Goal: Check status: Check status

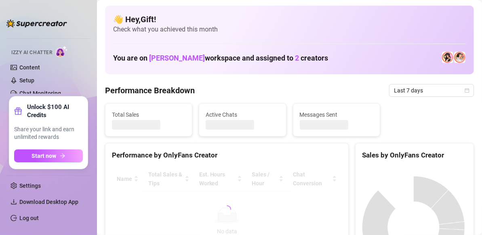
click at [218, 188] on div at bounding box center [227, 210] width 230 height 86
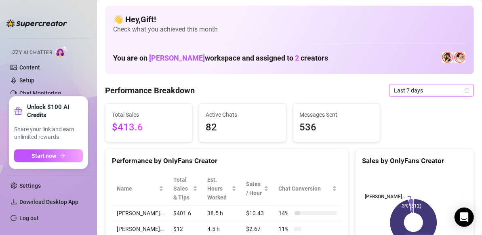
click at [465, 91] on icon "calendar" at bounding box center [467, 90] width 5 height 5
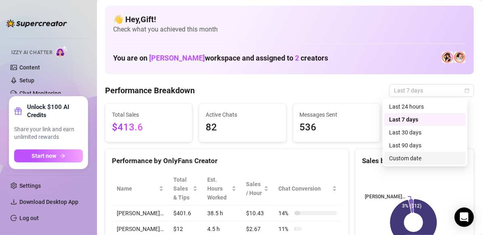
click at [400, 158] on div "Custom date" at bounding box center [425, 158] width 72 height 9
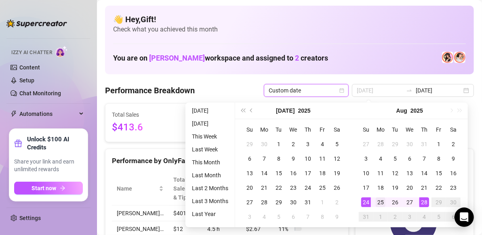
type input "[DATE]"
click at [378, 207] on div "25" at bounding box center [381, 203] width 10 height 10
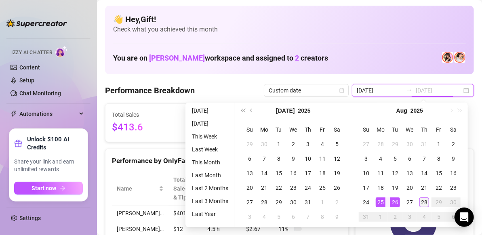
type input "[DATE]"
click at [422, 199] on div "28" at bounding box center [425, 203] width 10 height 10
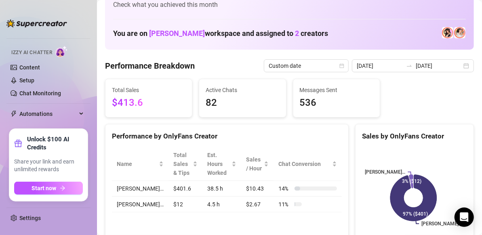
scroll to position [25, 0]
click at [457, 63] on div "[DATE] [DATE]" at bounding box center [413, 65] width 122 height 13
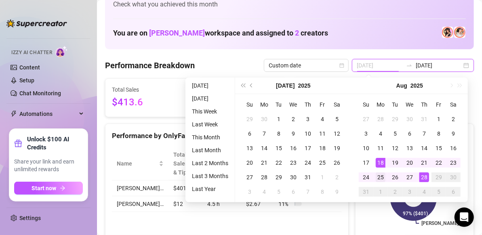
type input "[DATE]"
click at [380, 175] on div "25" at bounding box center [381, 178] width 10 height 10
type input "[DATE]"
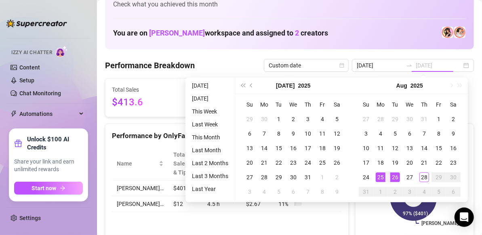
click at [391, 177] on div "26" at bounding box center [396, 178] width 10 height 10
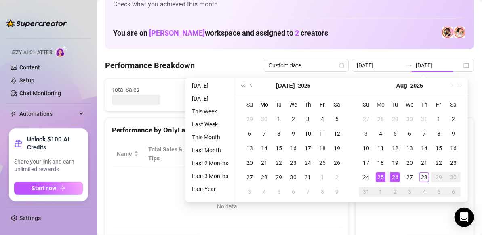
type input "[DATE]"
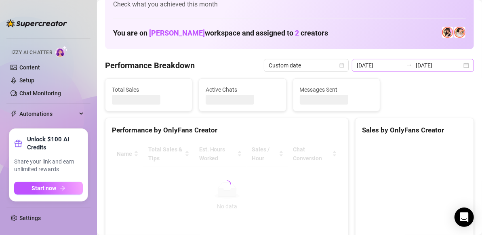
click at [457, 67] on div "[DATE] [DATE]" at bounding box center [413, 65] width 122 height 13
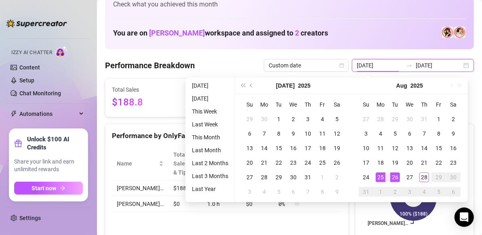
type input "[DATE]"
click at [396, 176] on div "26" at bounding box center [396, 178] width 10 height 10
type input "[DATE]"
click at [426, 178] on div "28" at bounding box center [425, 178] width 10 height 10
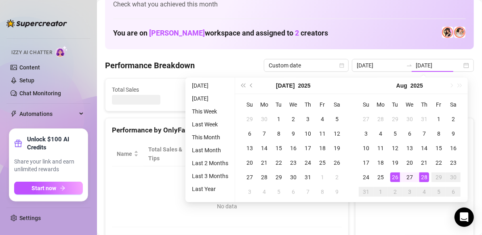
type input "[DATE]"
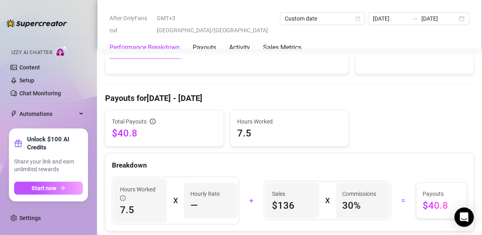
scroll to position [215, 0]
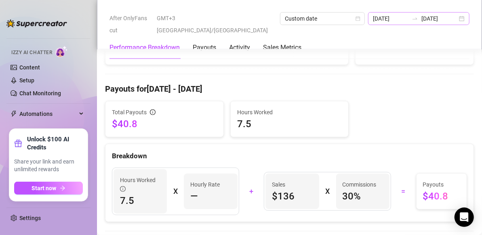
click at [416, 21] on div "[DATE] [DATE]" at bounding box center [418, 18] width 101 height 13
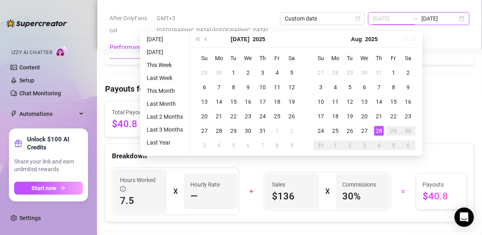
type input "[DATE]"
click at [347, 135] on td "26" at bounding box center [350, 131] width 15 height 15
type input "[DATE]"
click at [378, 133] on div "28" at bounding box center [379, 131] width 10 height 10
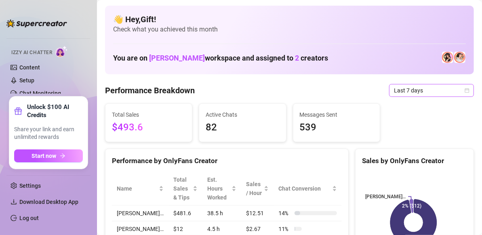
click at [465, 91] on icon "calendar" at bounding box center [467, 90] width 4 height 4
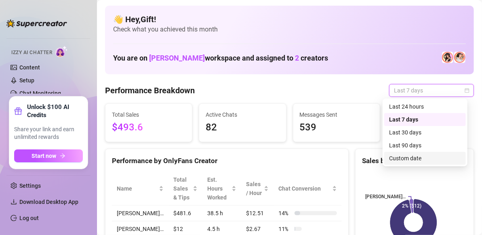
click at [413, 153] on div "Custom date" at bounding box center [426, 158] width 82 height 13
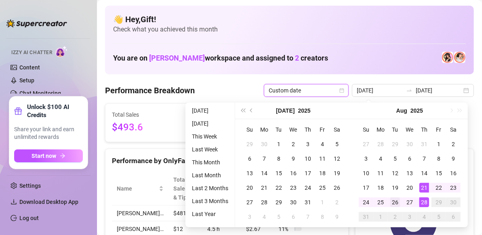
type input "[DATE]"
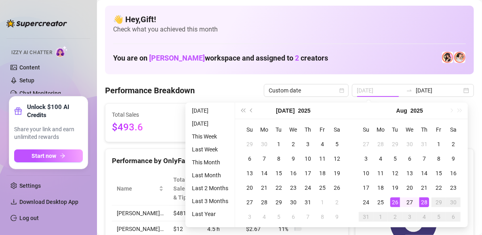
click at [392, 201] on div "26" at bounding box center [396, 203] width 10 height 10
type input "[DATE]"
click at [426, 208] on td "28" at bounding box center [424, 202] width 15 height 15
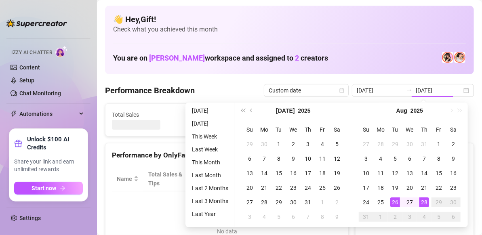
type input "[DATE]"
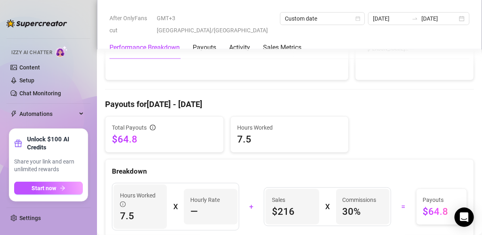
scroll to position [202, 0]
